Goal: Check status: Check status

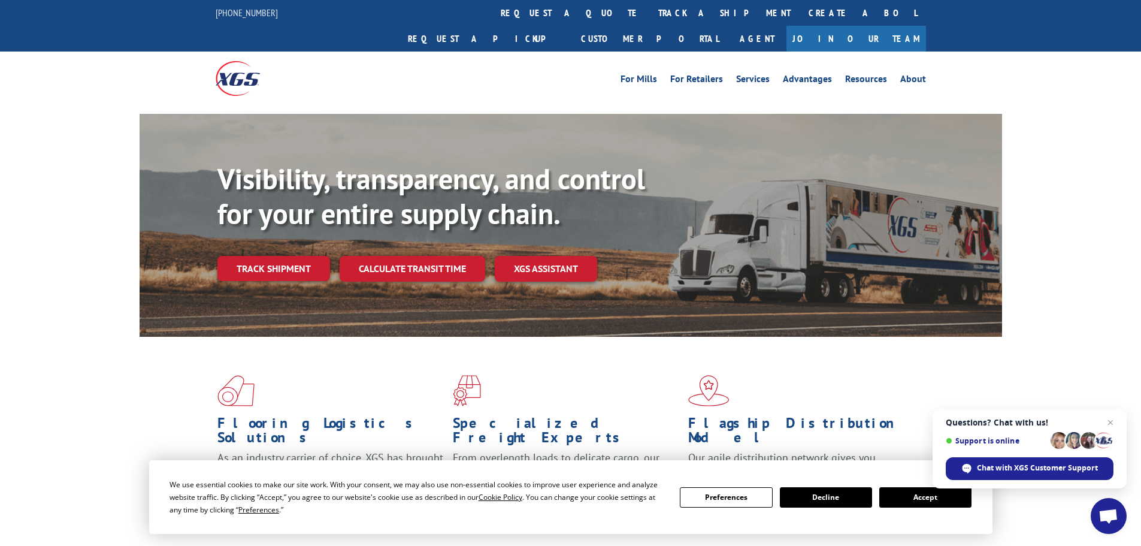
click at [930, 503] on button "Accept" at bounding box center [925, 497] width 92 height 20
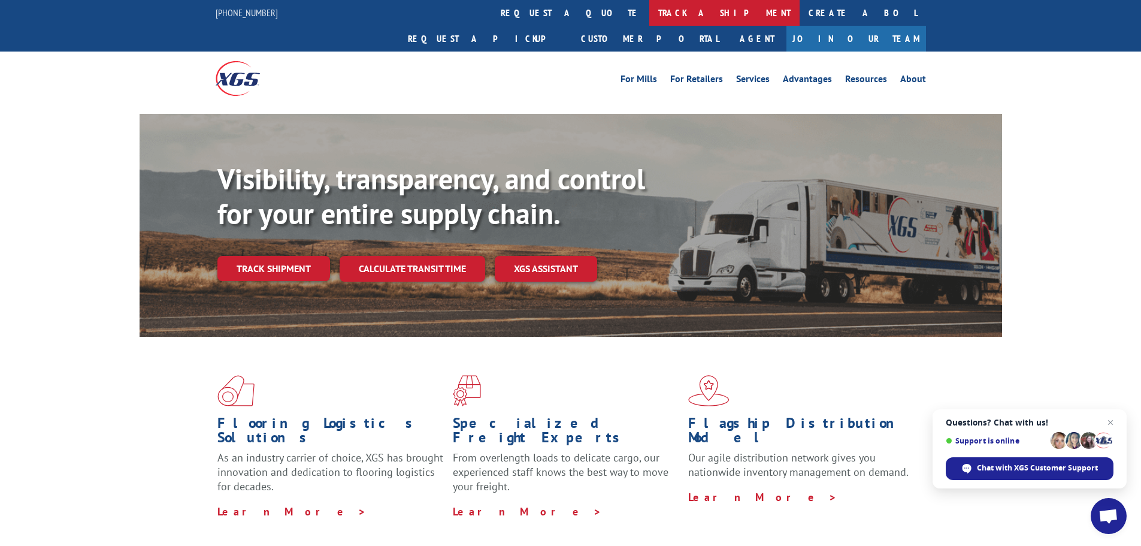
click at [649, 11] on link "track a shipment" at bounding box center [724, 13] width 150 height 26
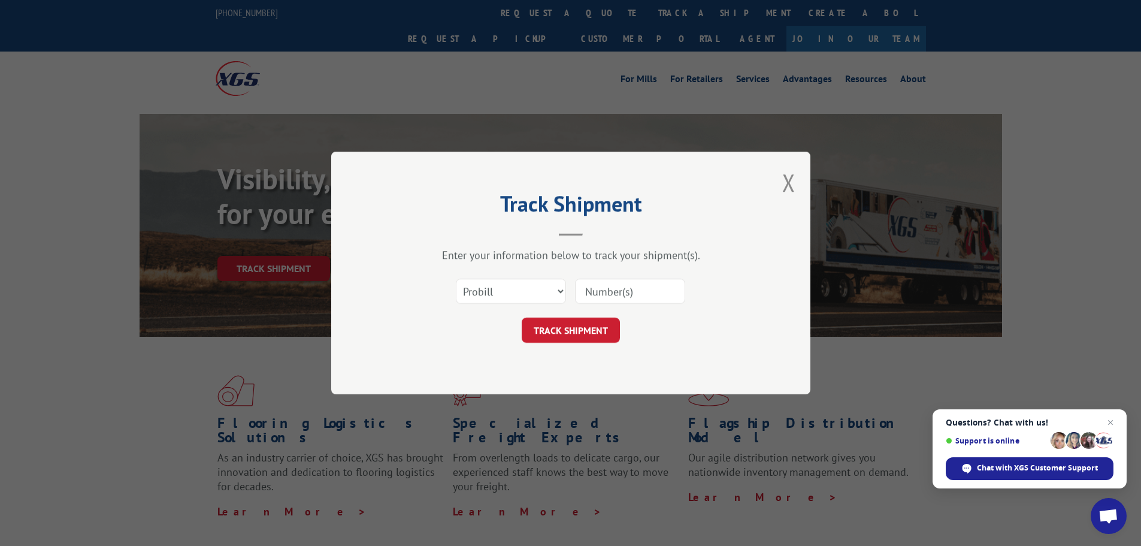
click at [622, 293] on input at bounding box center [630, 291] width 110 height 25
paste input "6100053588"
type input "6100053588"
click at [556, 330] on button "TRACK SHIPMENT" at bounding box center [571, 329] width 98 height 25
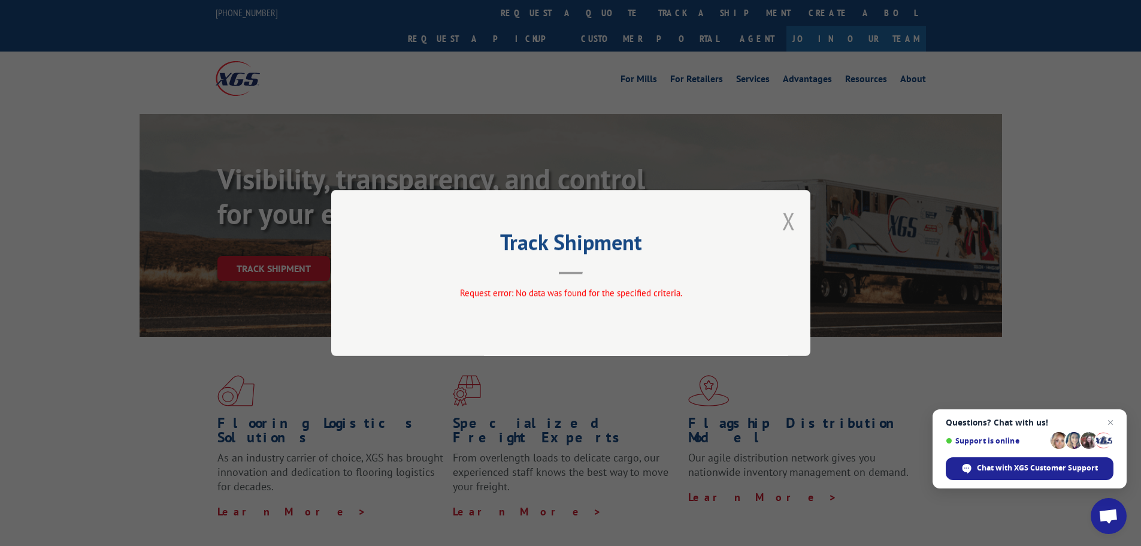
click at [791, 219] on button "Close modal" at bounding box center [788, 221] width 13 height 32
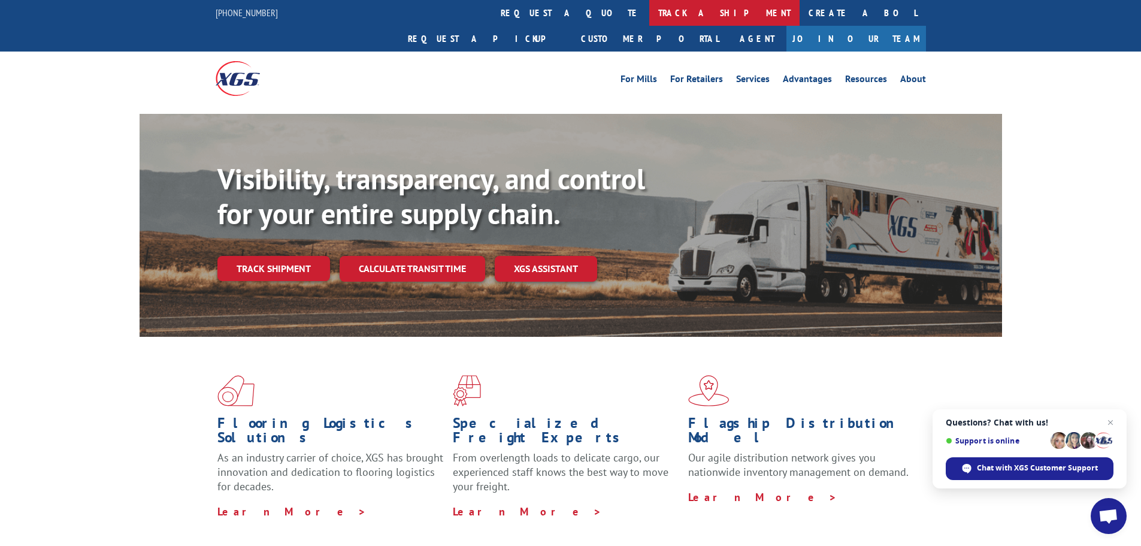
click at [649, 16] on link "track a shipment" at bounding box center [724, 13] width 150 height 26
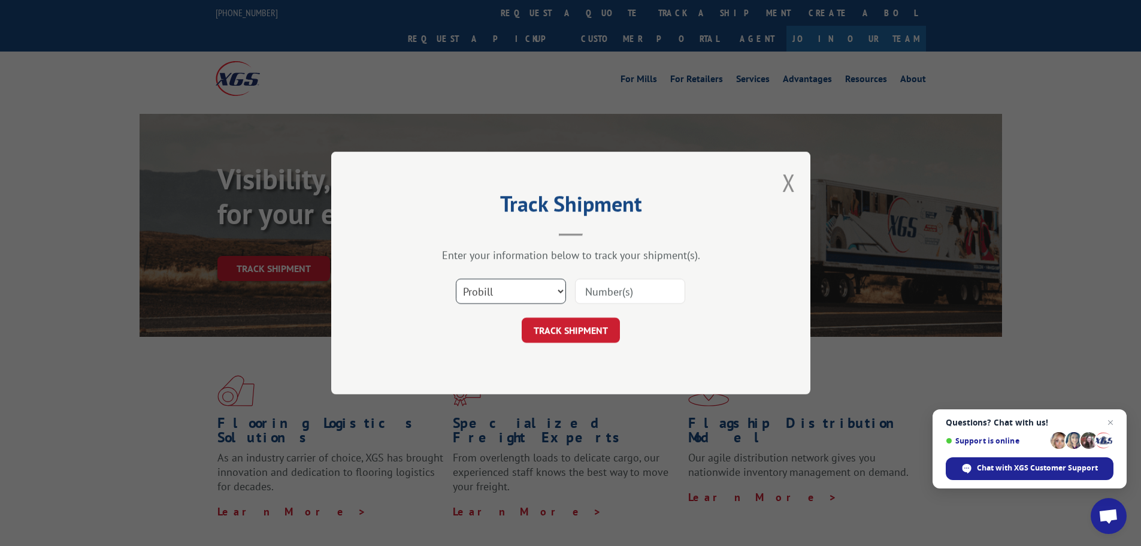
click at [559, 292] on select "Select category... Probill BOL PO" at bounding box center [511, 291] width 110 height 25
select select "bol"
click at [456, 279] on select "Select category... Probill BOL PO" at bounding box center [511, 291] width 110 height 25
click at [604, 291] on input at bounding box center [630, 291] width 110 height 25
paste input "6100053588"
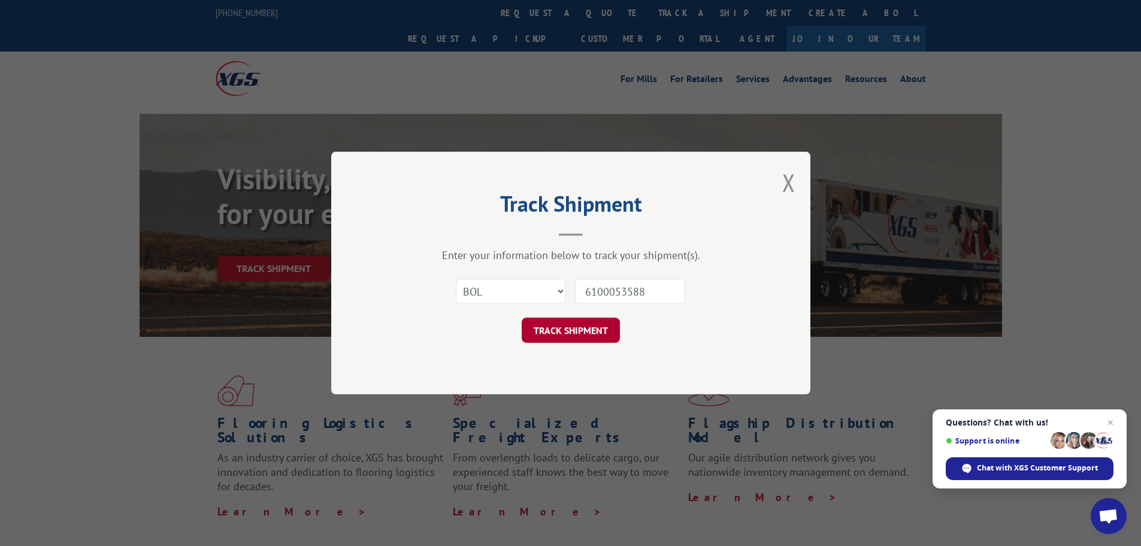
type input "6100053588"
click at [579, 327] on button "TRACK SHIPMENT" at bounding box center [571, 329] width 98 height 25
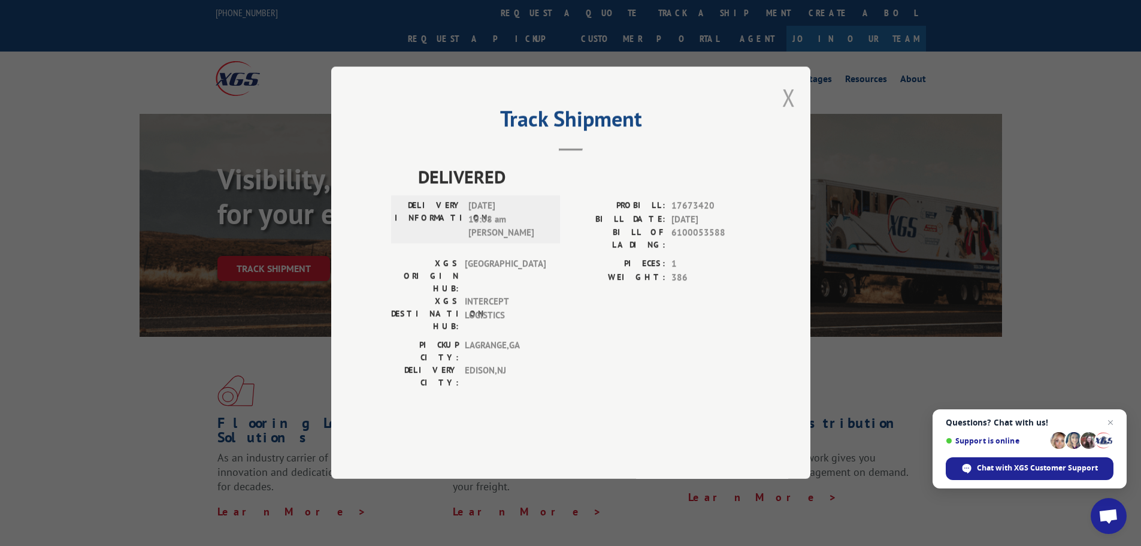
click at [787, 113] on button "Close modal" at bounding box center [788, 97] width 13 height 32
